Goal: Task Accomplishment & Management: Manage account settings

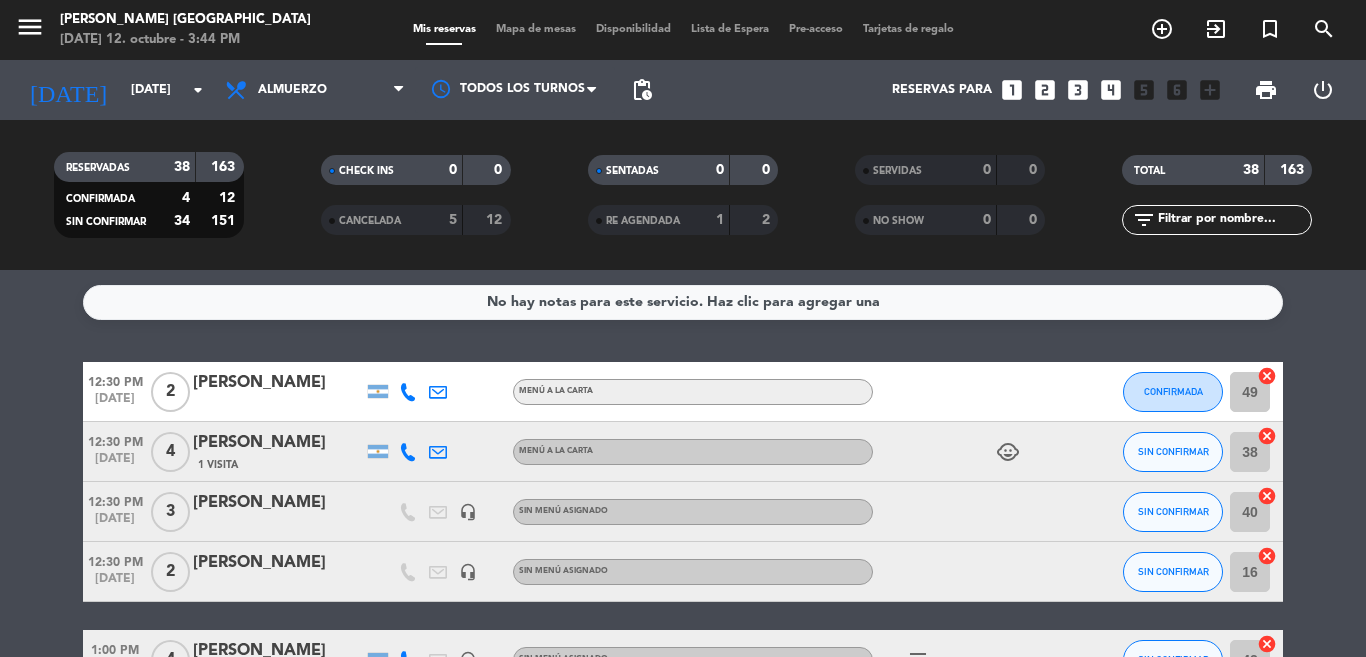
click at [68, 354] on div "No hay notas para este servicio. Haz clic para agregar una 12:30 PM [DATE] 2 [P…" at bounding box center [683, 463] width 1366 height 387
click at [77, 344] on div "No hay notas para este servicio. Haz clic para agregar una 12:30 PM [DATE] 2 [P…" at bounding box center [683, 463] width 1366 height 387
click at [206, 271] on div "No hay notas para este servicio. Haz clic para agregar una 12:30 PM [DATE] 2 [P…" at bounding box center [683, 463] width 1366 height 387
click at [213, 331] on div "No hay notas para este servicio. Haz clic para agregar una 12:30 PM [DATE] 2 [P…" at bounding box center [683, 463] width 1366 height 387
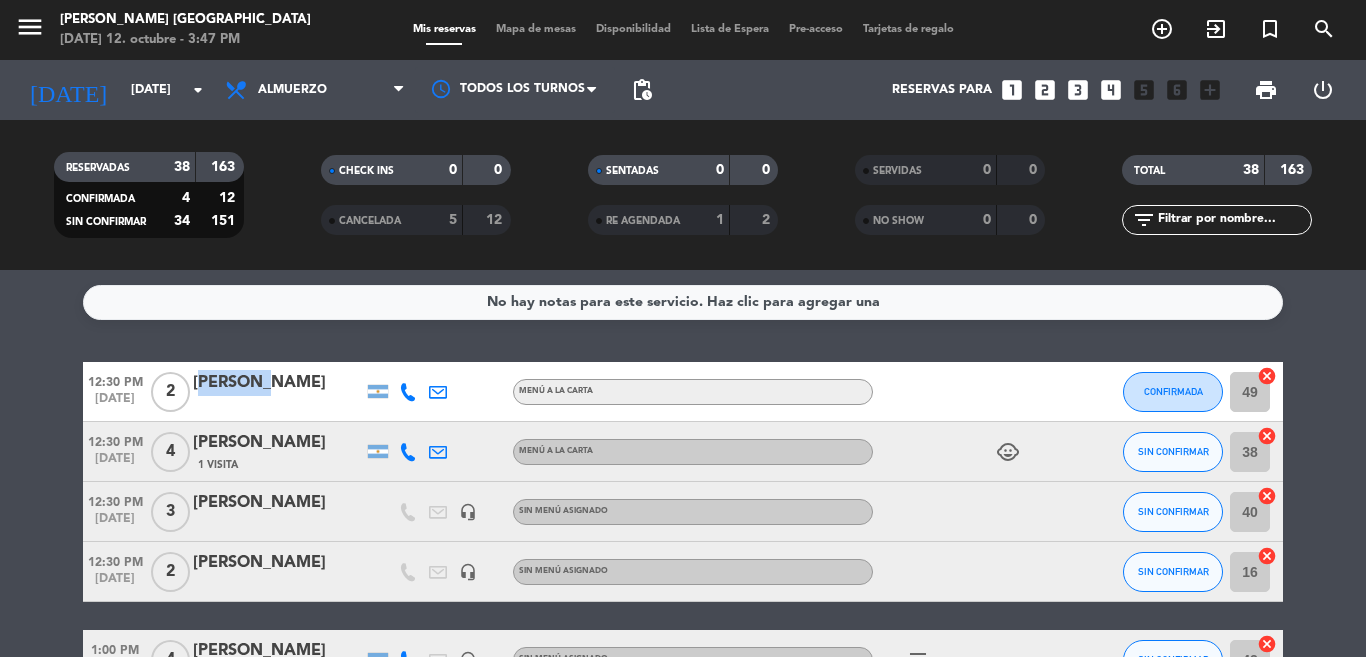
click at [213, 331] on div "No hay notas para este servicio. Haz clic para agregar una 12:30 PM [DATE] 2 [P…" at bounding box center [683, 463] width 1366 height 387
click at [258, 340] on div "No hay notas para este servicio. Haz clic para agregar una 12:30 PM [DATE] 2 [P…" at bounding box center [683, 463] width 1366 height 387
click at [357, 336] on div "No hay notas para este servicio. Haz clic para agregar una 12:30 PM [DATE] 2 [P…" at bounding box center [683, 463] width 1366 height 387
